Goal: Information Seeking & Learning: Understand process/instructions

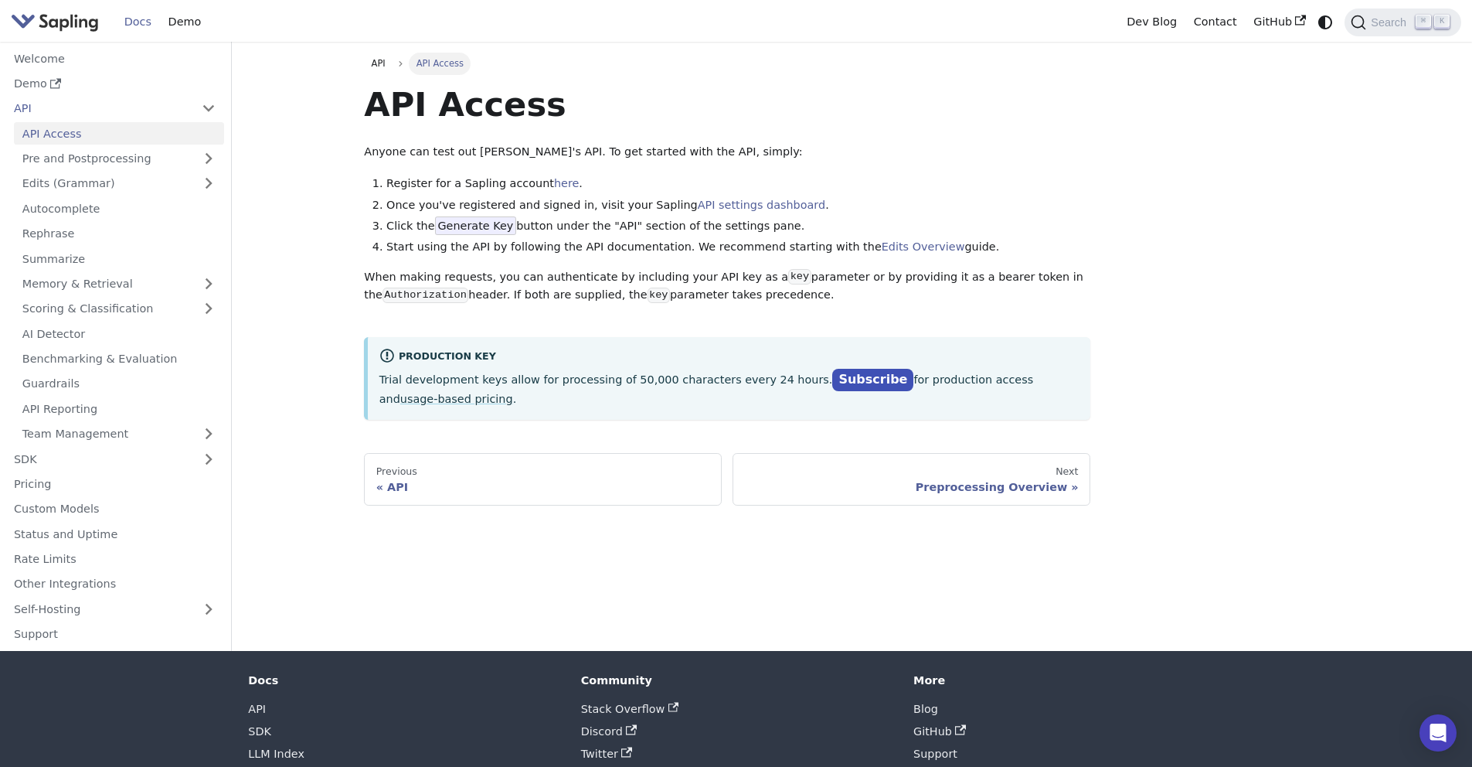
click at [614, 377] on p "Trial development keys allow for processing of 50,000 characters every 24 hours…" at bounding box center [729, 388] width 700 height 39
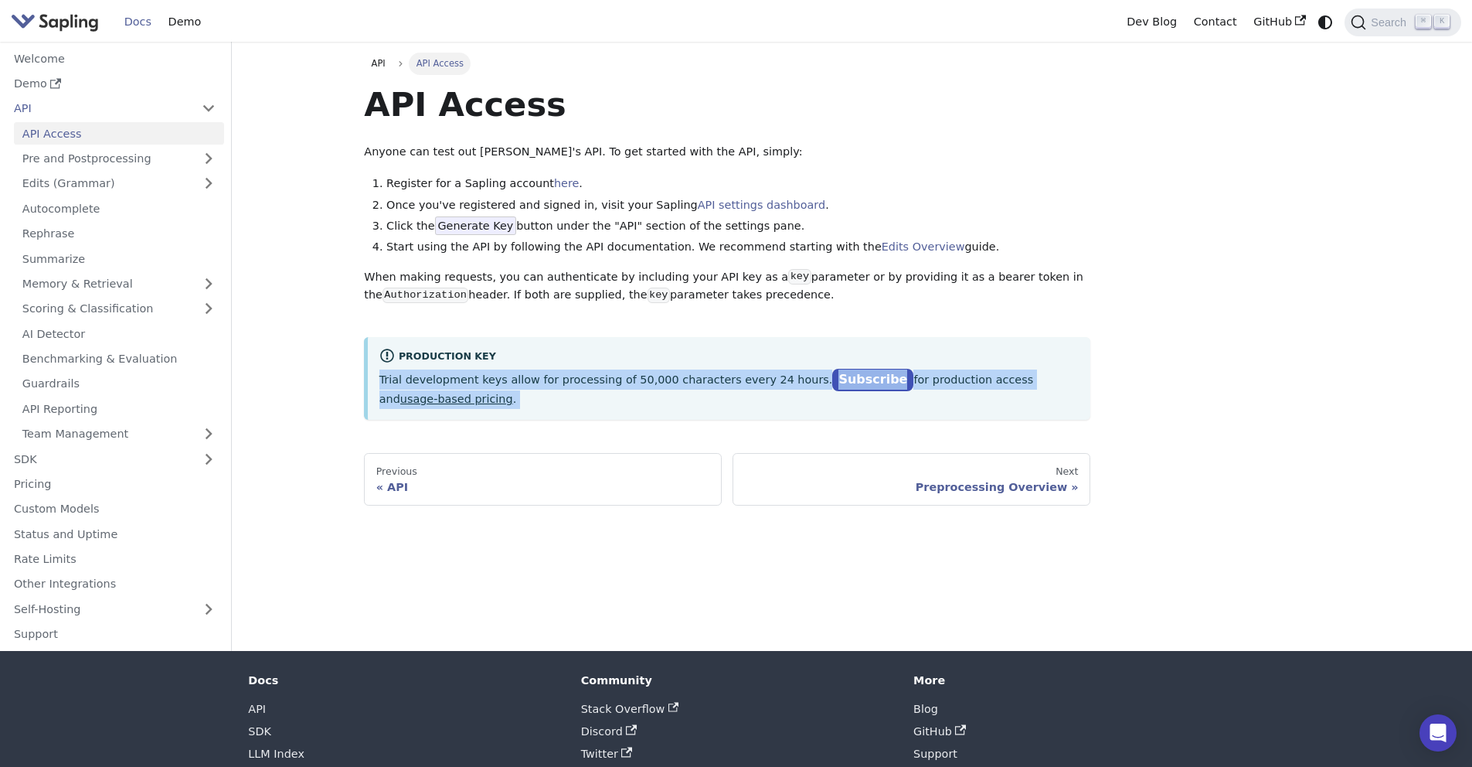
click at [614, 377] on p "Trial development keys allow for processing of 50,000 characters every 24 hours…" at bounding box center [729, 388] width 700 height 39
click at [642, 383] on p "Trial development keys allow for processing of 50,000 characters every 24 hours…" at bounding box center [729, 388] width 700 height 39
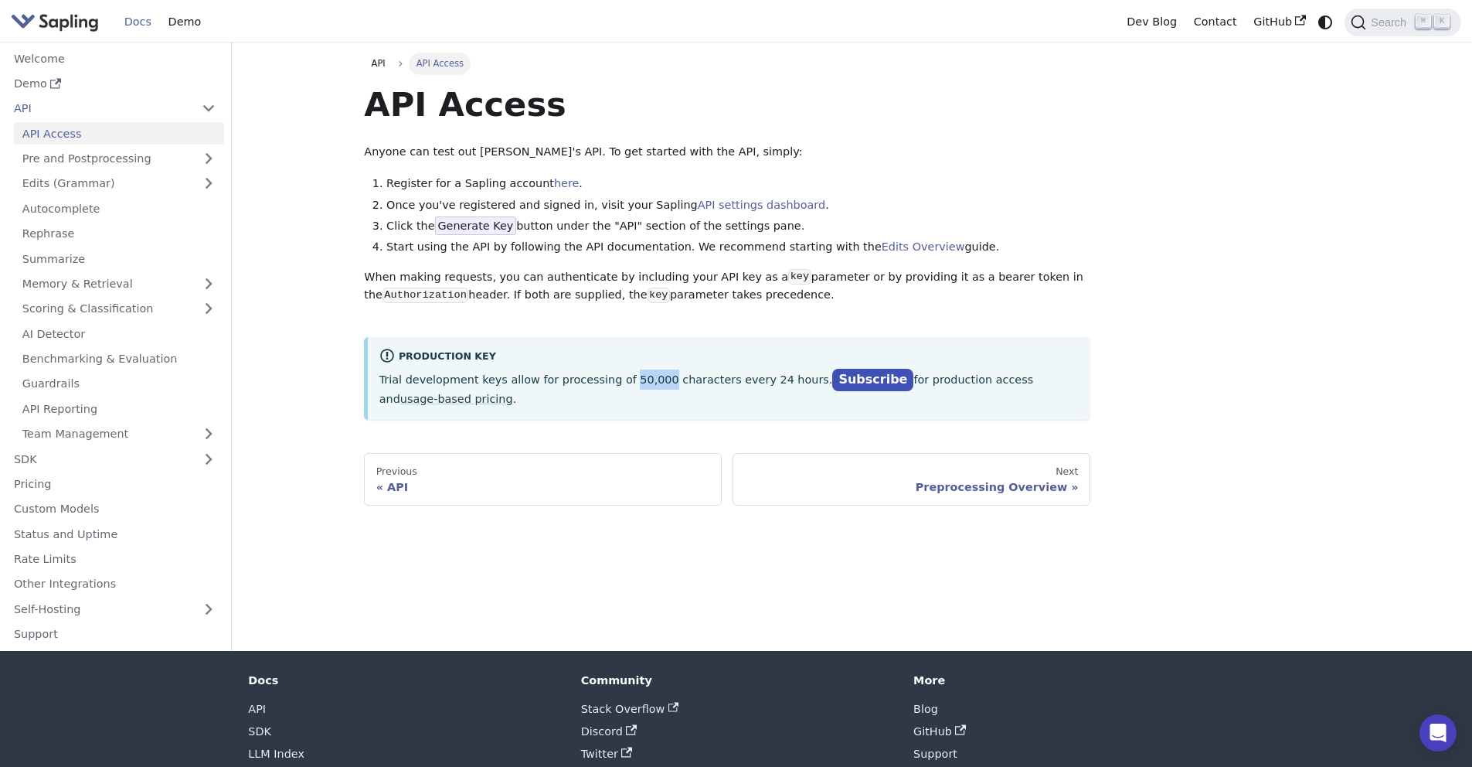
click at [642, 383] on p "Trial development keys allow for processing of 50,000 characters every 24 hours…" at bounding box center [729, 388] width 700 height 39
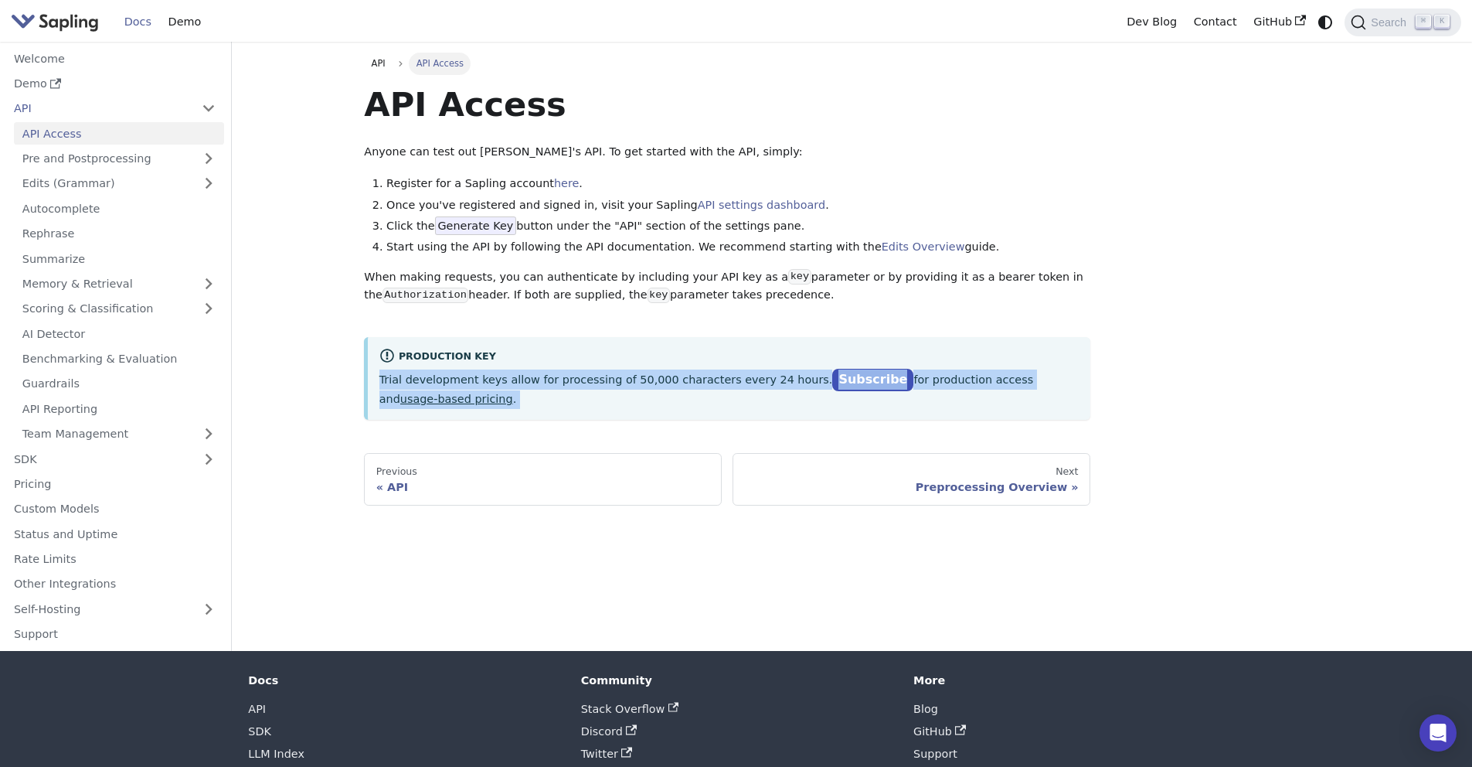
click at [642, 383] on p "Trial development keys allow for processing of 50,000 characters every 24 hours…" at bounding box center [729, 388] width 700 height 39
click at [716, 388] on p "Trial development keys allow for processing of 50,000 characters every 24 hours…" at bounding box center [729, 388] width 700 height 39
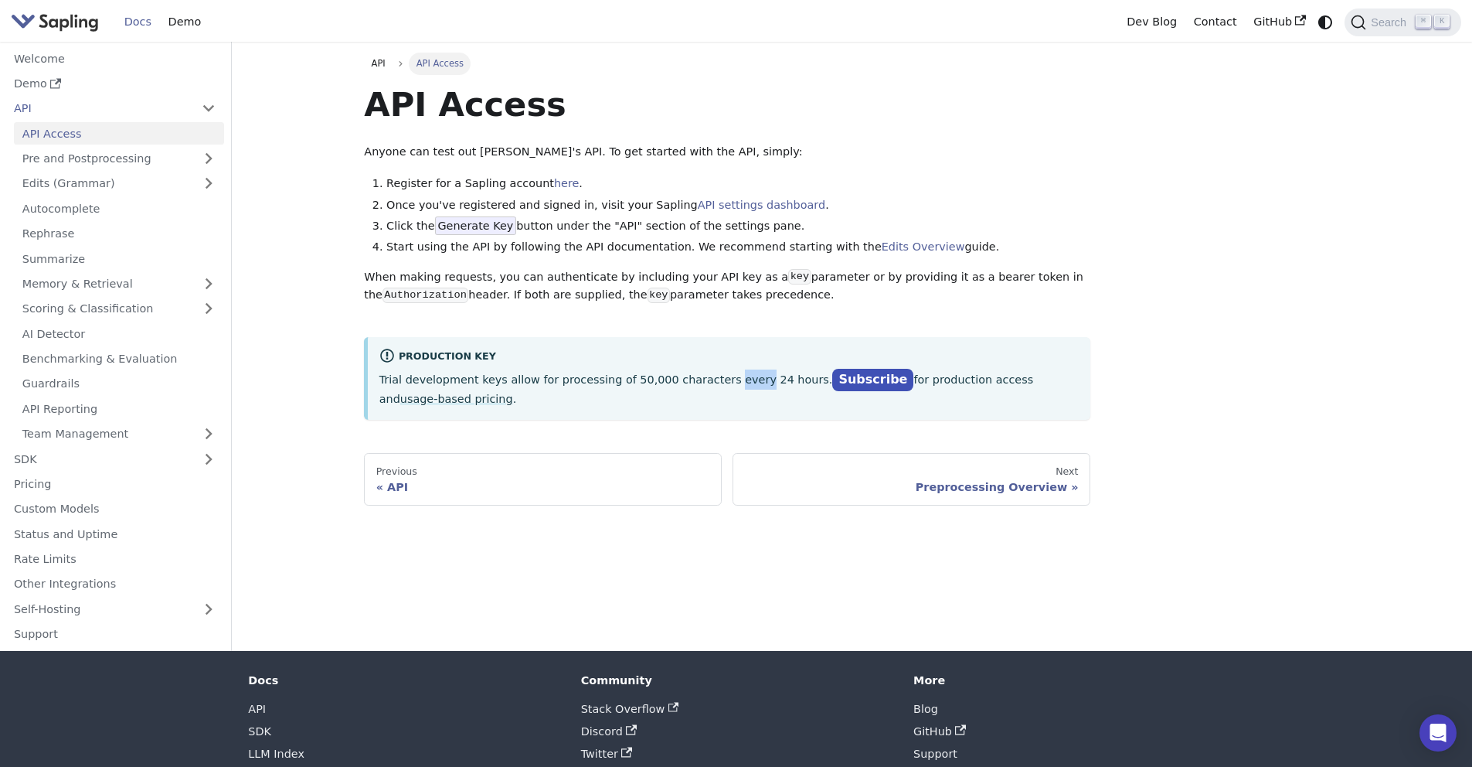
click at [716, 388] on p "Trial development keys allow for processing of 50,000 characters every 24 hours…" at bounding box center [729, 388] width 700 height 39
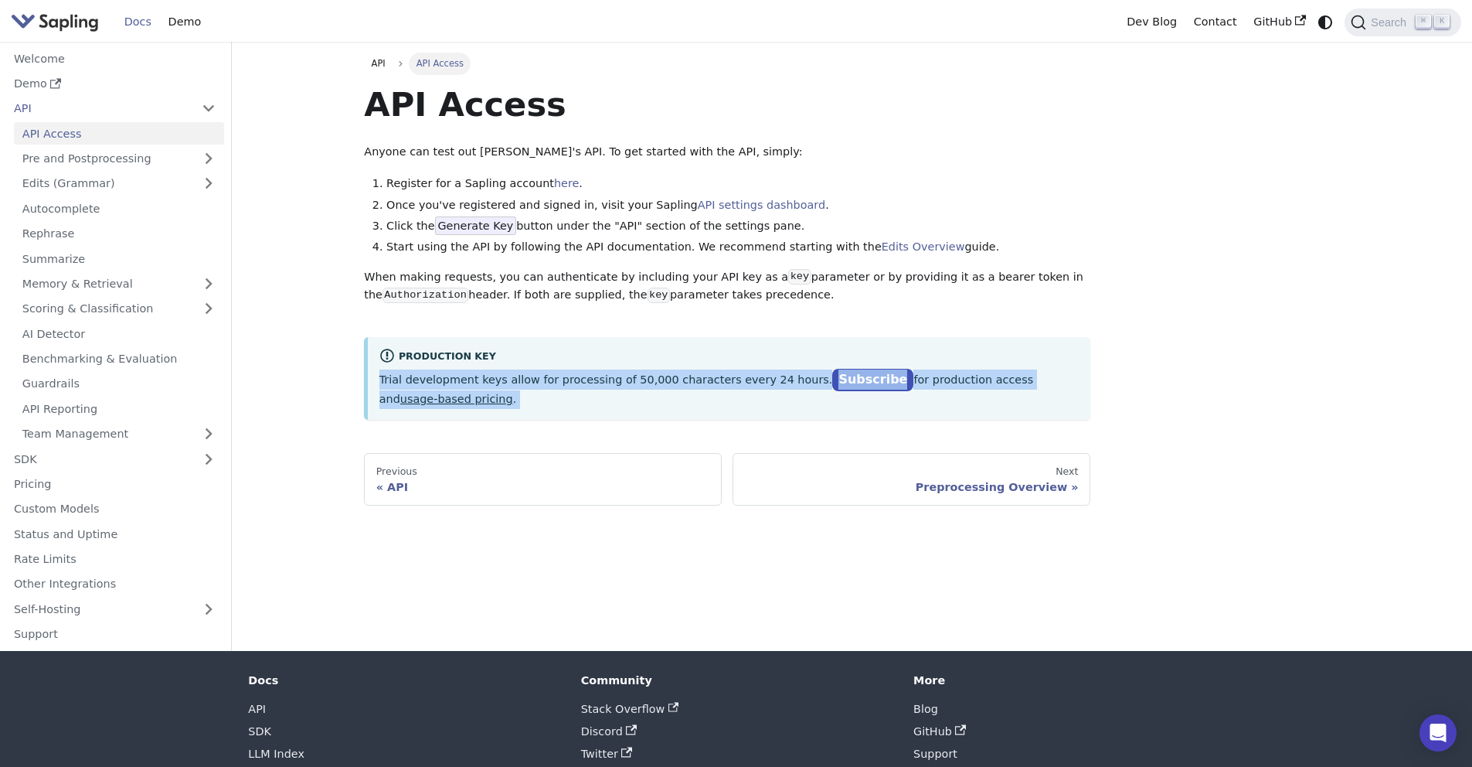
click at [716, 388] on p "Trial development keys allow for processing of 50,000 characters every 24 hours…" at bounding box center [729, 388] width 700 height 39
click at [641, 385] on p "Trial development keys allow for processing of 50,000 characters every 24 hours…" at bounding box center [729, 388] width 700 height 39
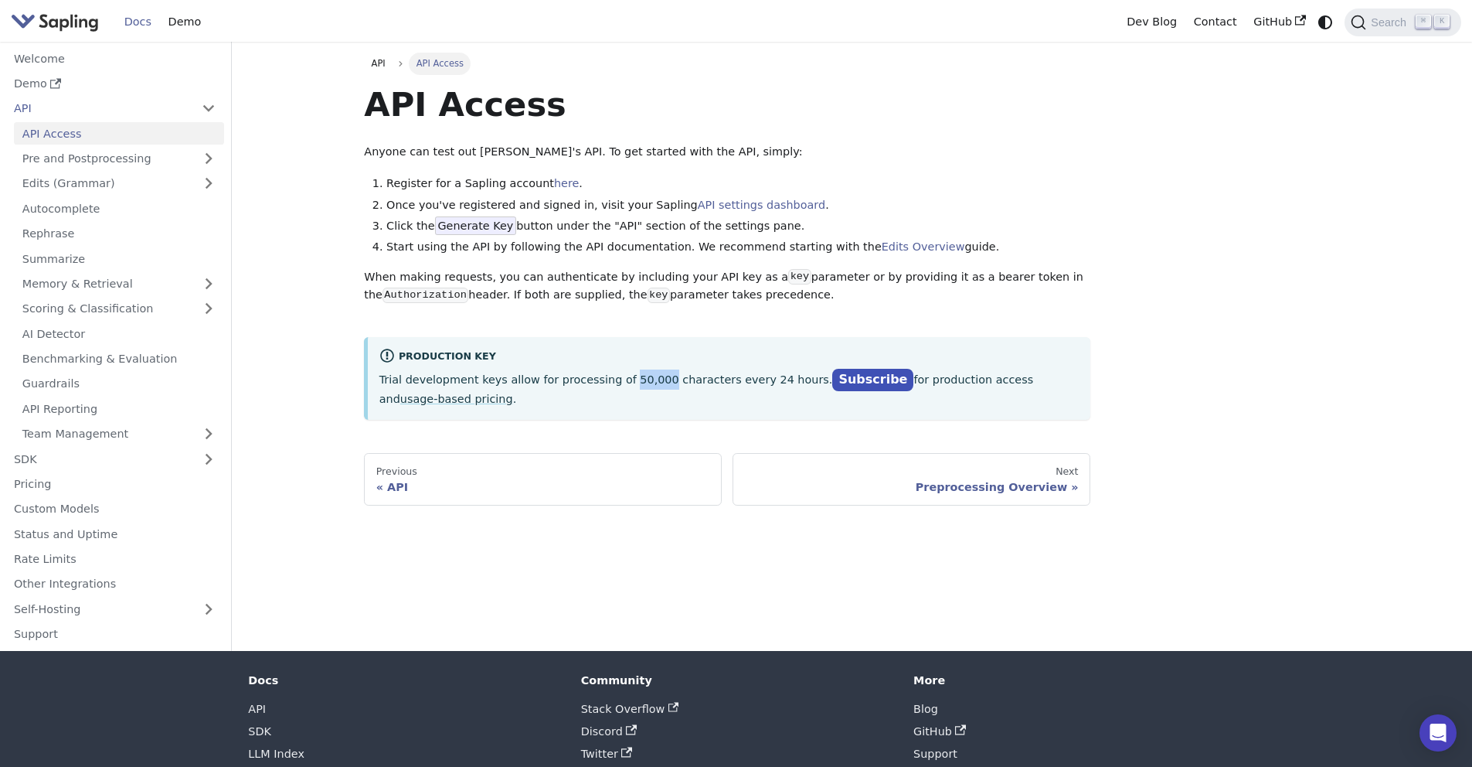
click at [641, 385] on p "Trial development keys allow for processing of 50,000 characters every 24 hours…" at bounding box center [729, 388] width 700 height 39
